Goal: Task Accomplishment & Management: Use online tool/utility

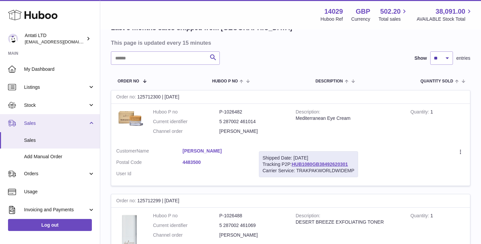
click at [58, 123] on span "Sales" at bounding box center [56, 123] width 64 height 6
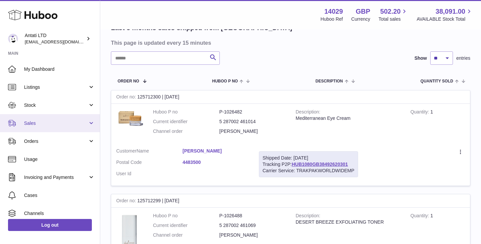
click at [75, 120] on span "Sales" at bounding box center [56, 123] width 64 height 6
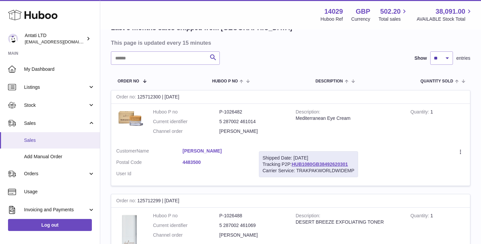
click at [34, 139] on span "Sales" at bounding box center [59, 140] width 71 height 6
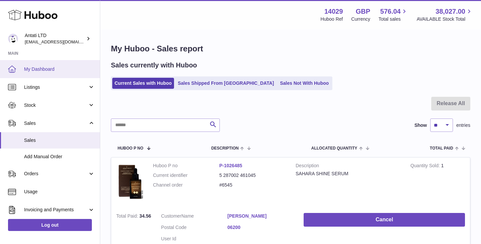
click at [40, 66] on span "My Dashboard" at bounding box center [59, 69] width 71 height 6
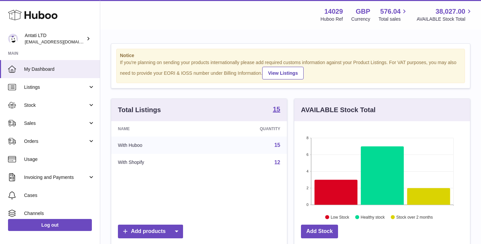
scroll to position [104, 176]
click at [347, 190] on icon at bounding box center [336, 192] width 43 height 25
click at [431, 199] on icon at bounding box center [428, 196] width 43 height 17
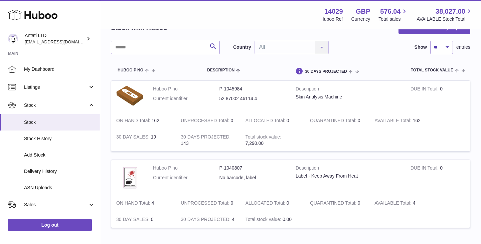
scroll to position [37, 0]
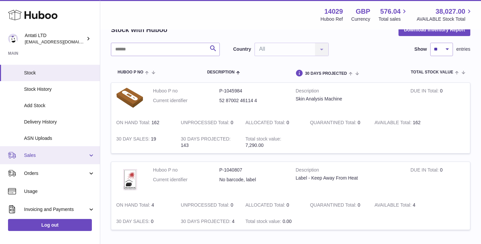
click at [60, 149] on link "Sales" at bounding box center [50, 155] width 100 height 18
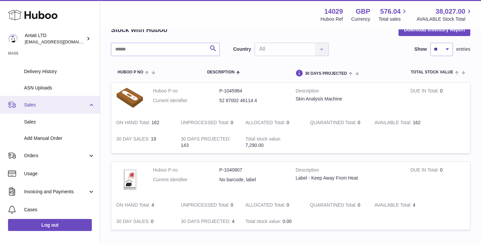
scroll to position [100, 0]
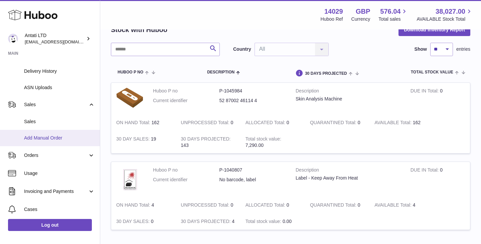
click at [36, 140] on span "Add Manual Order" at bounding box center [59, 138] width 71 height 6
